Goal: Find specific page/section: Find specific page/section

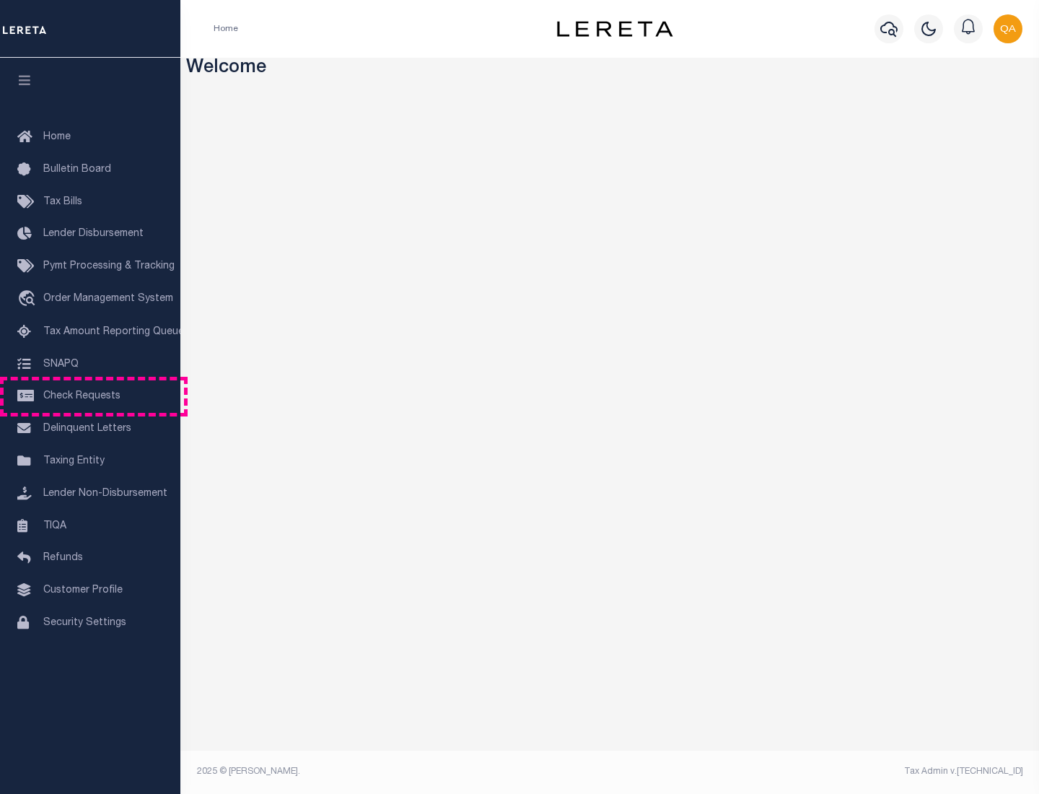
click at [90, 396] on span "Check Requests" at bounding box center [81, 396] width 77 height 10
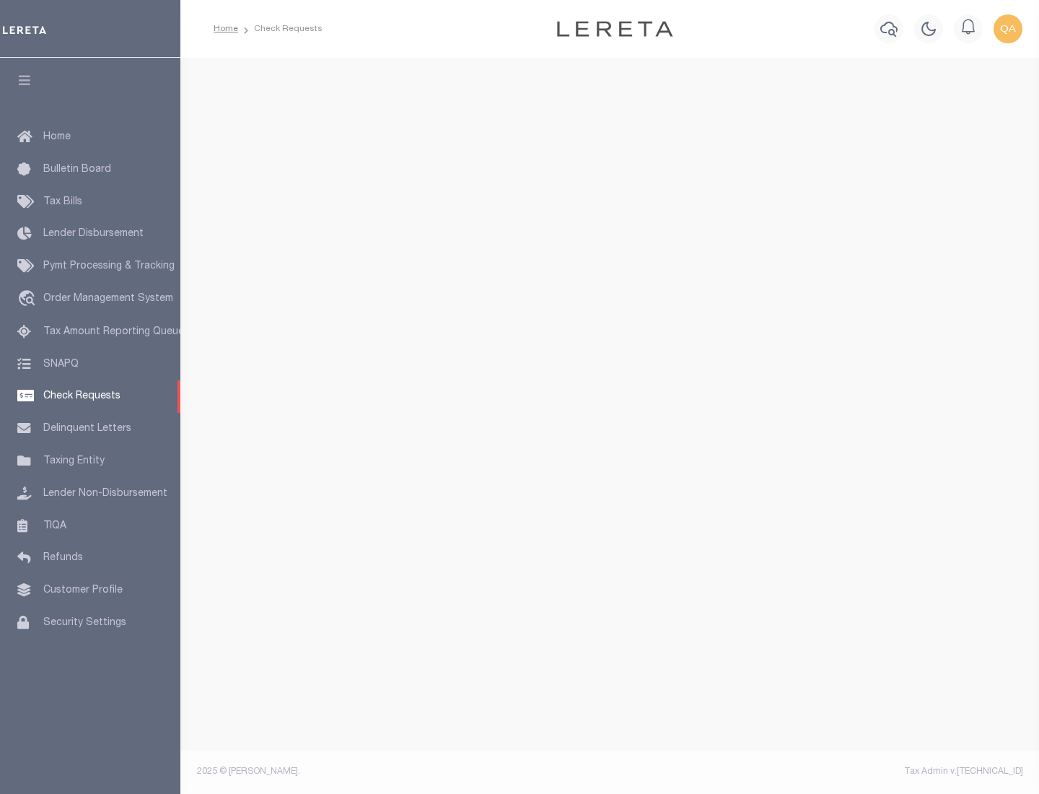
select select "50"
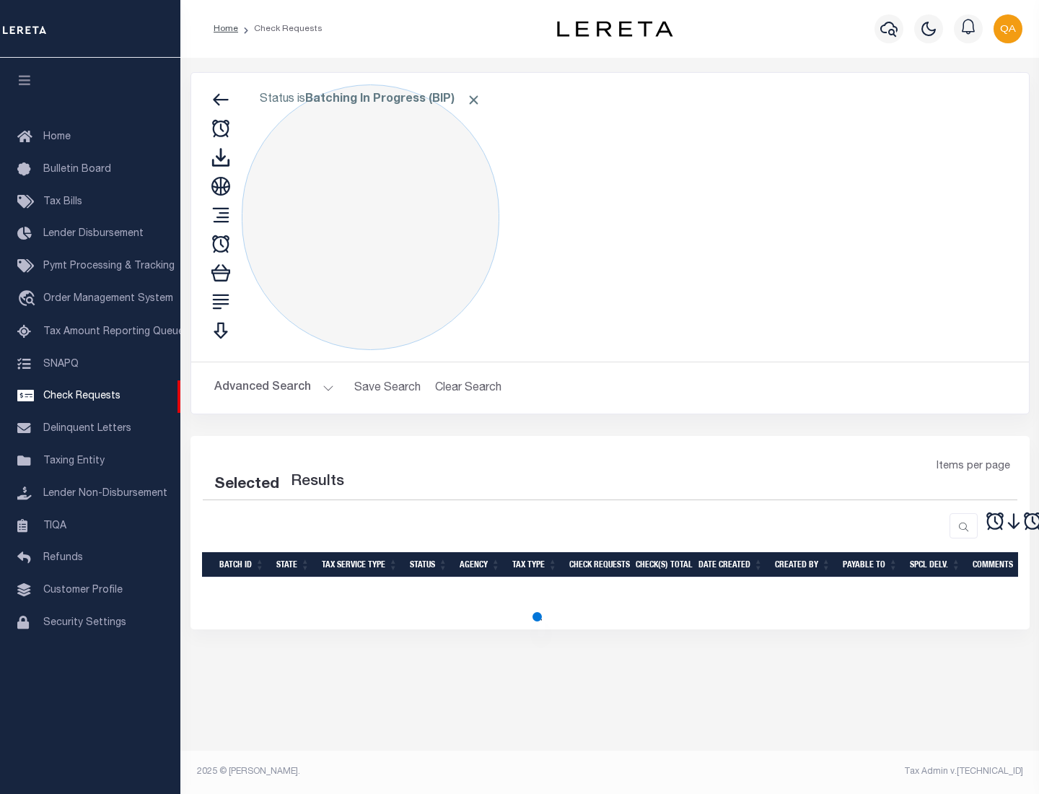
select select "50"
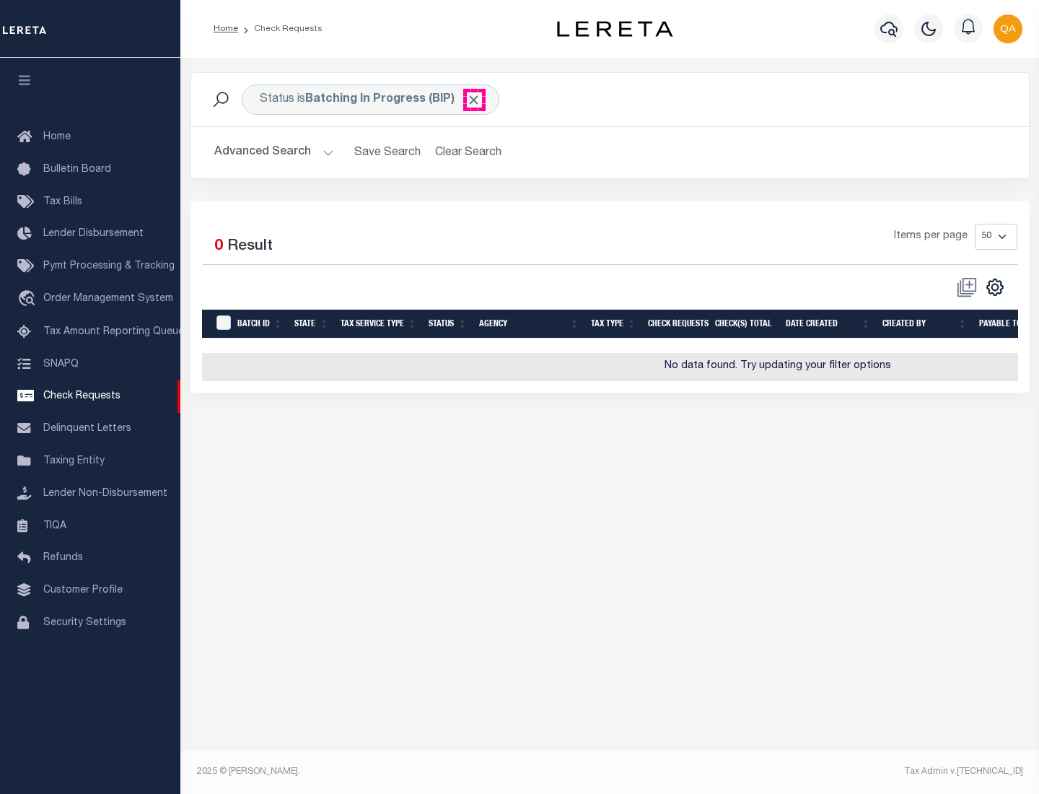
click at [474, 100] on span "Click to Remove" at bounding box center [473, 99] width 15 height 15
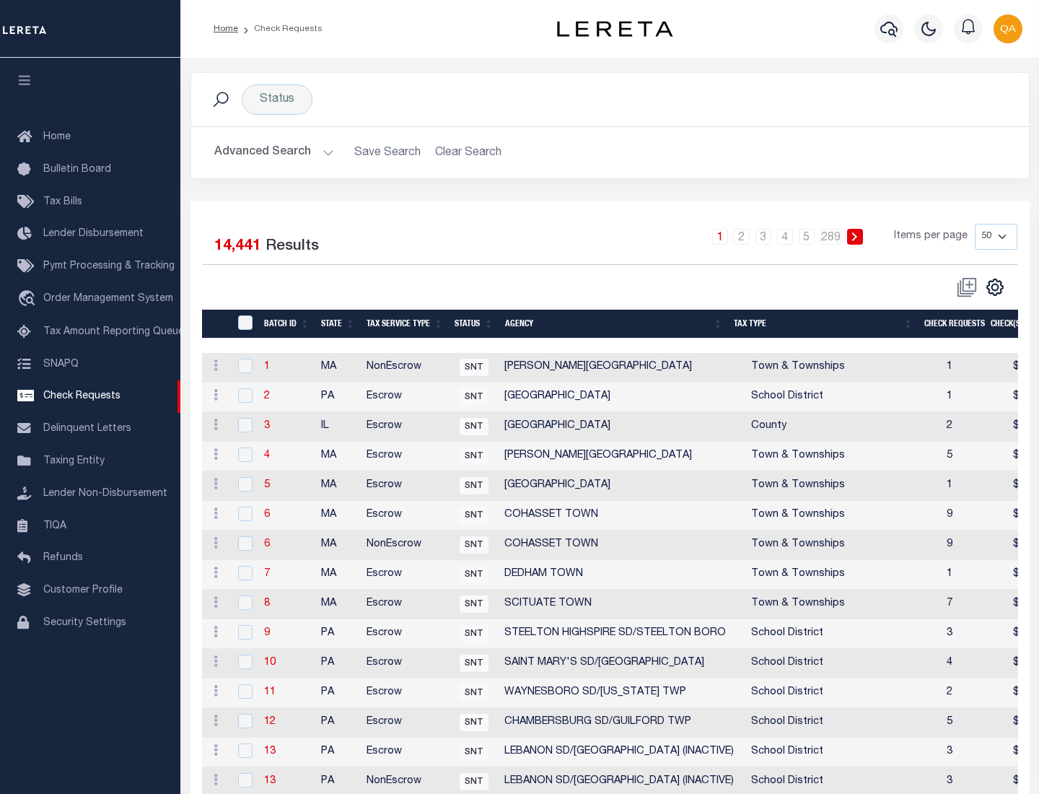
scroll to position [696, 0]
